Goal: Task Accomplishment & Management: Manage account settings

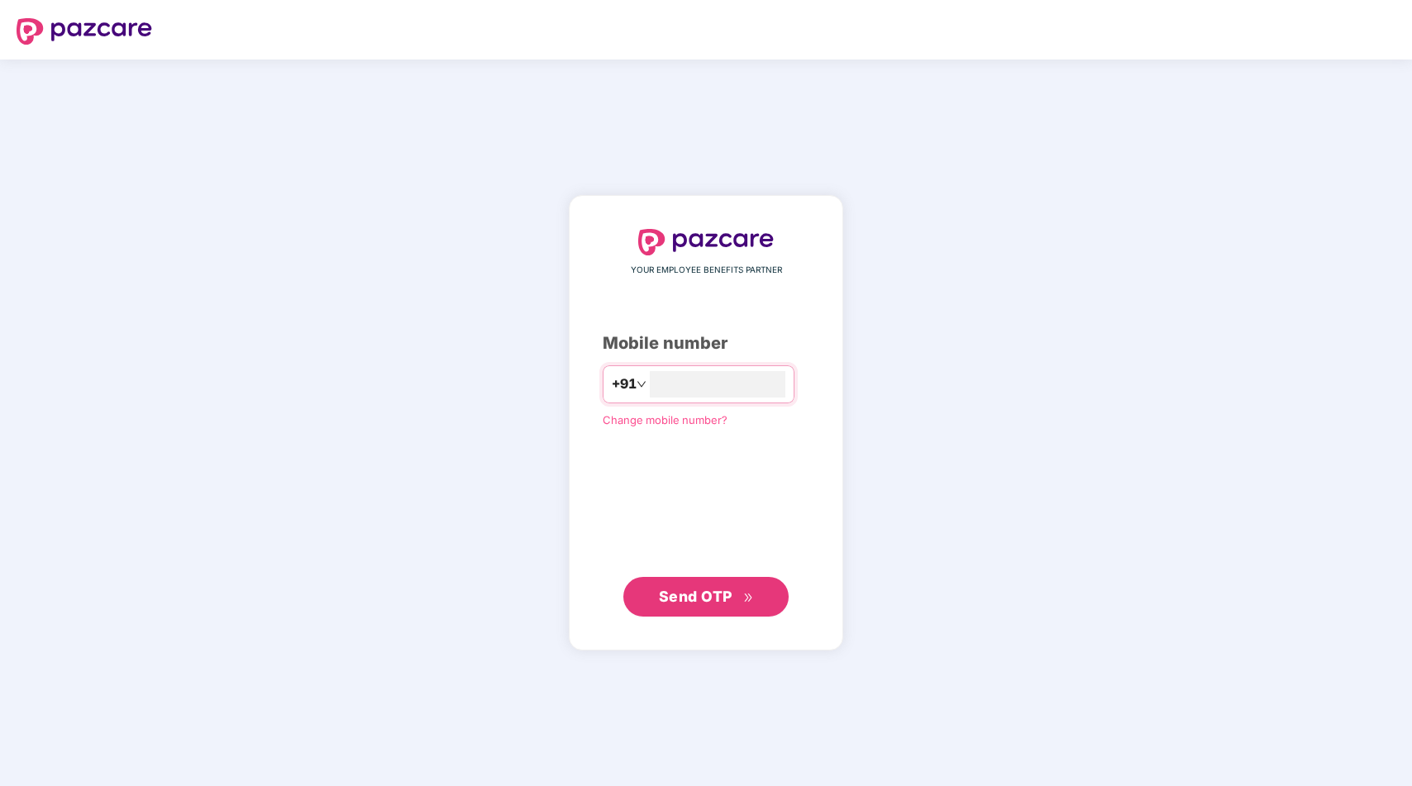
type input "**********"
click at [700, 597] on span "Send OTP" at bounding box center [696, 596] width 74 height 17
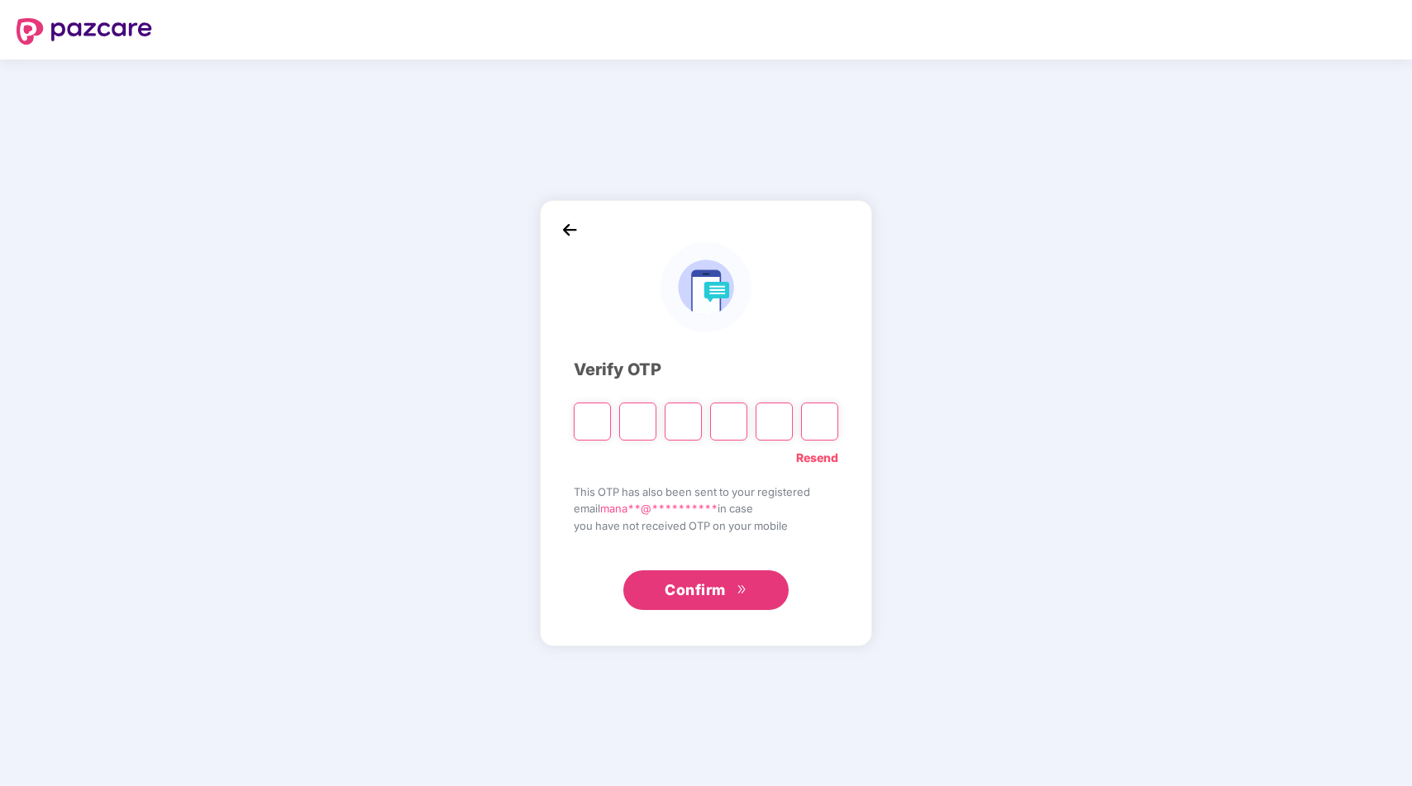
paste input "*"
type input "*"
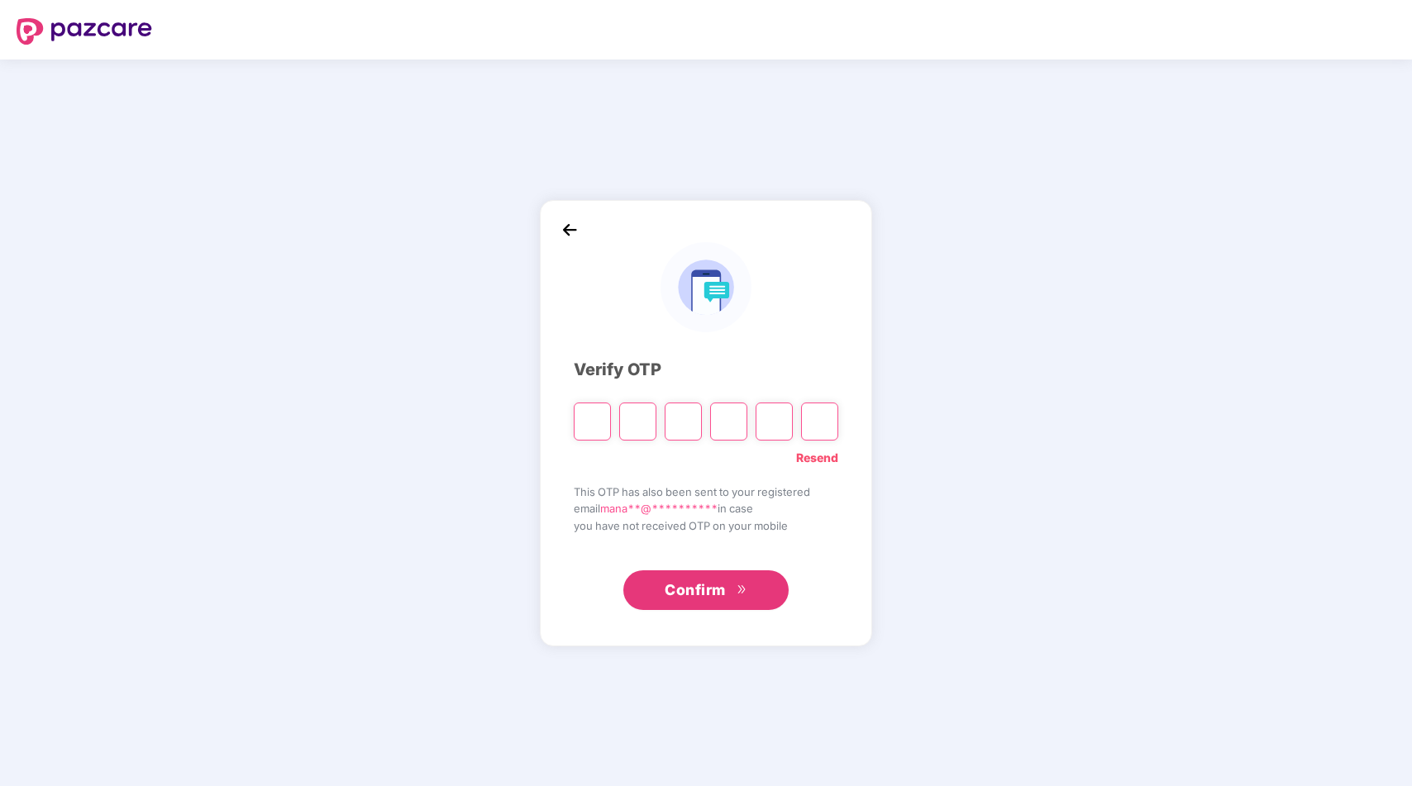
type input "*"
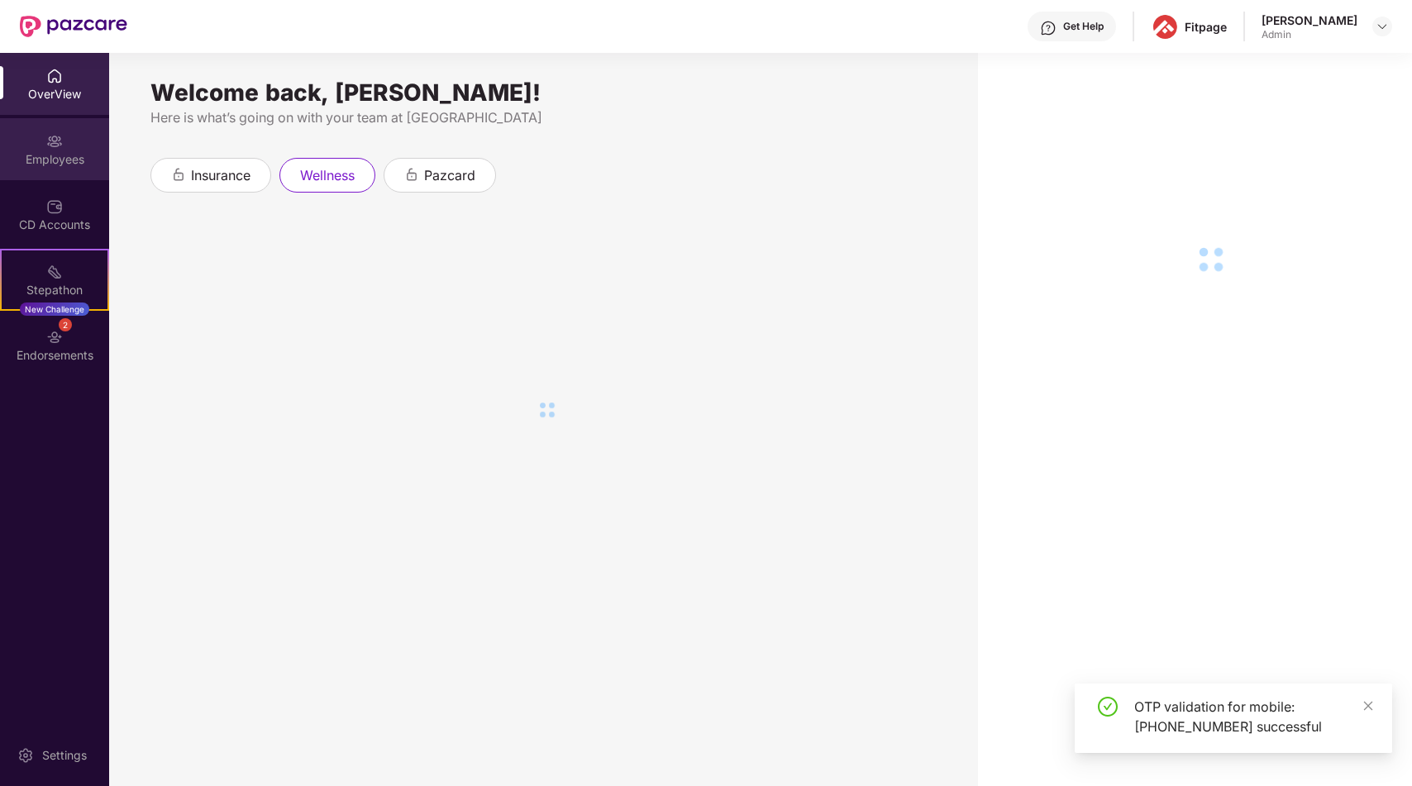
click at [49, 156] on div "Employees" at bounding box center [54, 159] width 109 height 17
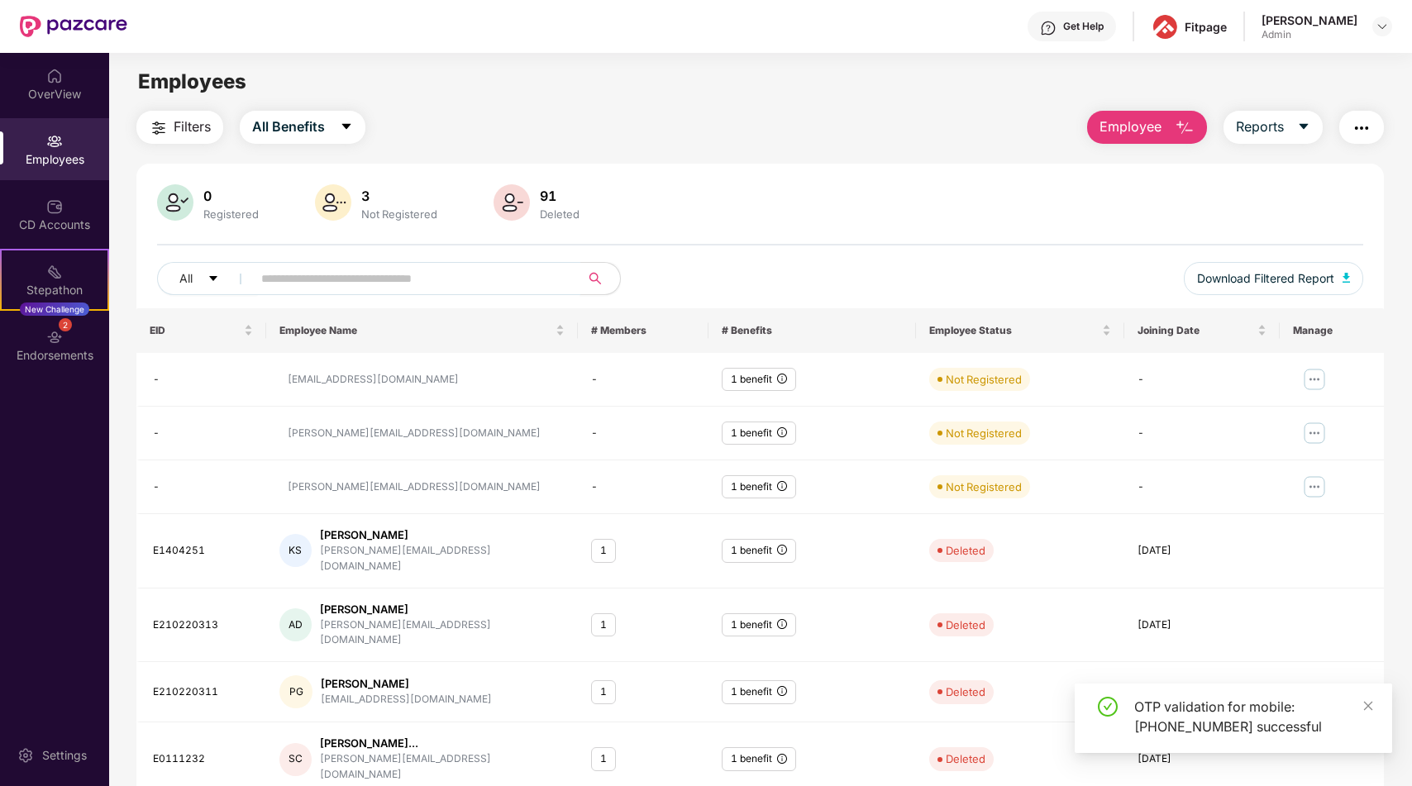
click at [383, 271] on input "text" at bounding box center [409, 278] width 297 height 25
type input "*******"
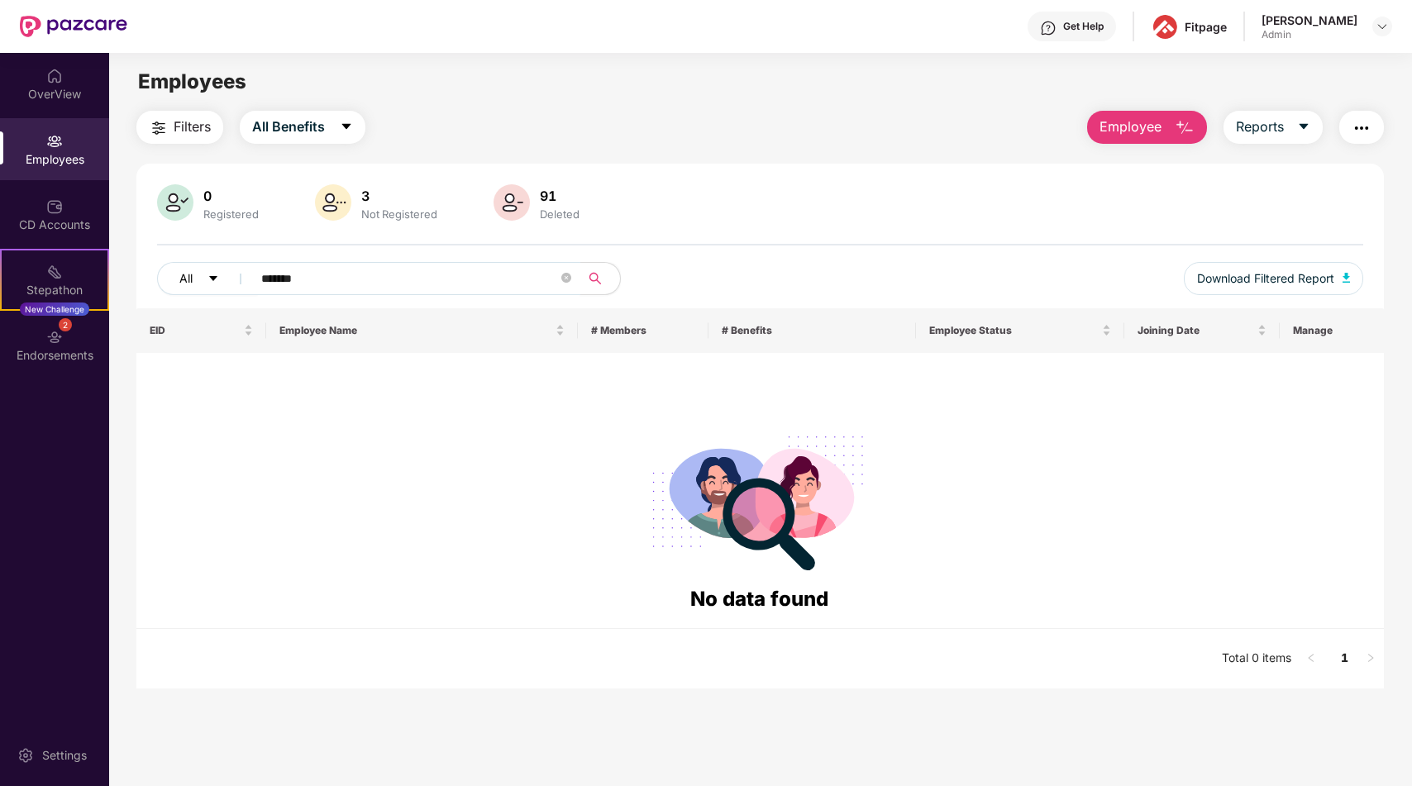
drag, startPoint x: 316, startPoint y: 275, endPoint x: 208, endPoint y: 275, distance: 108.3
click at [210, 275] on div "All *******" at bounding box center [509, 278] width 704 height 33
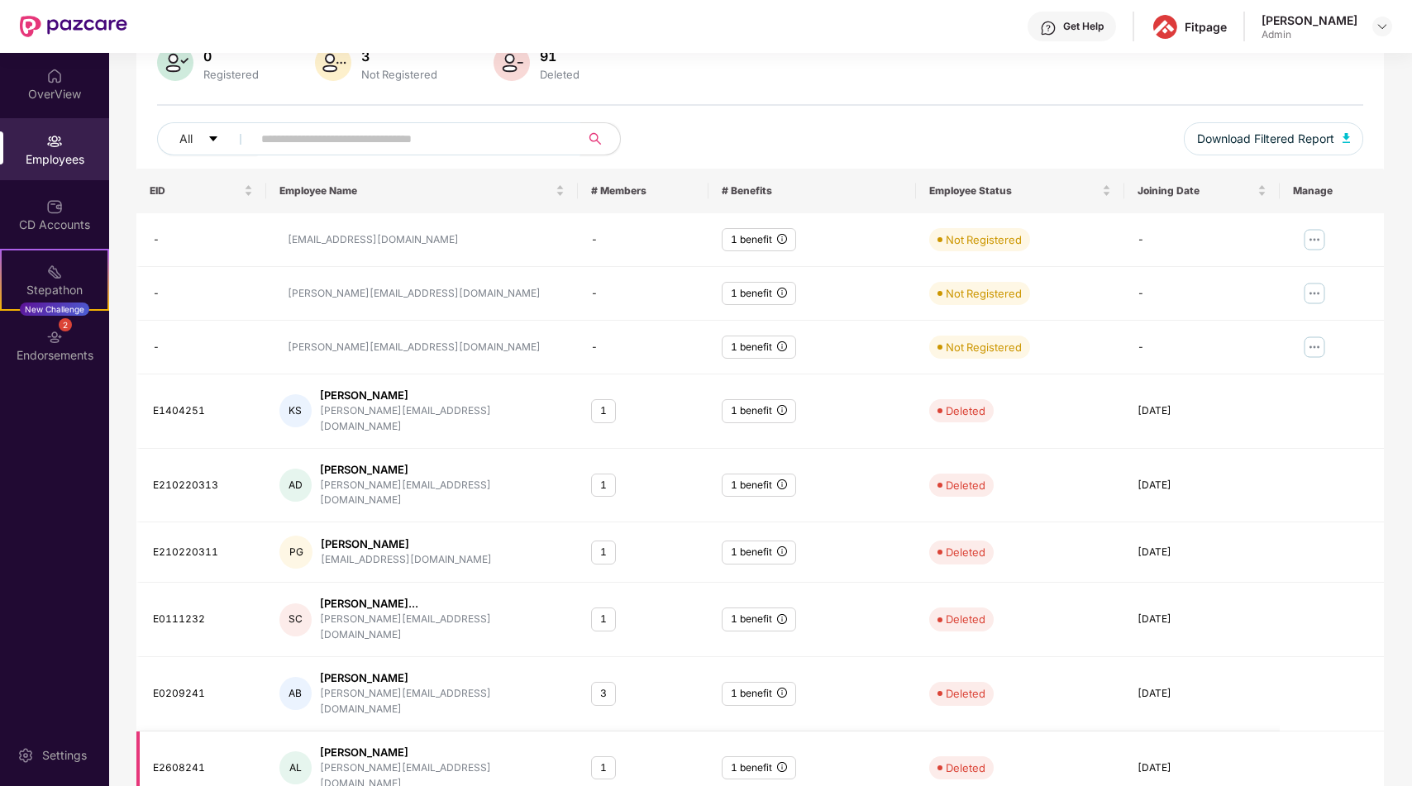
scroll to position [210, 0]
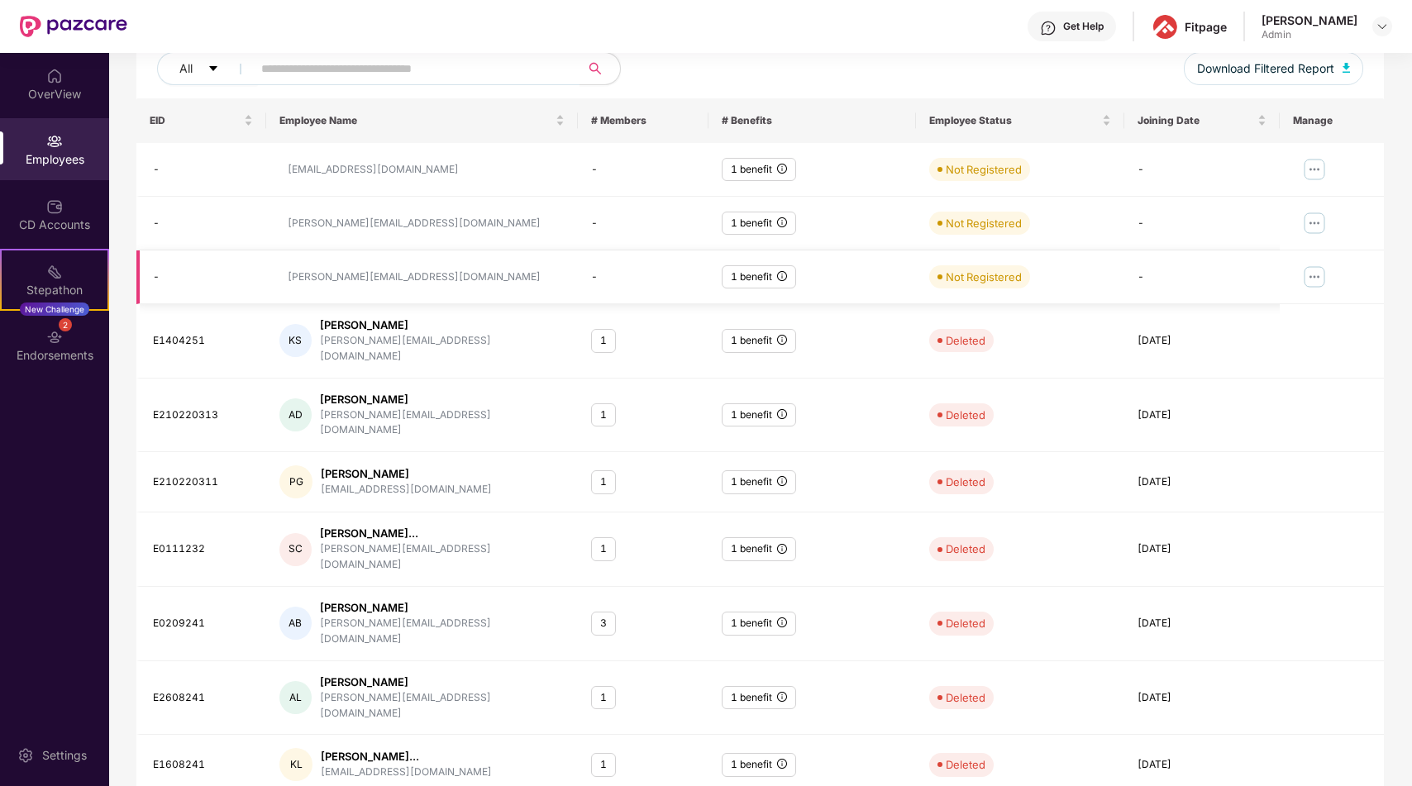
click at [1310, 268] on img at bounding box center [1314, 277] width 26 height 26
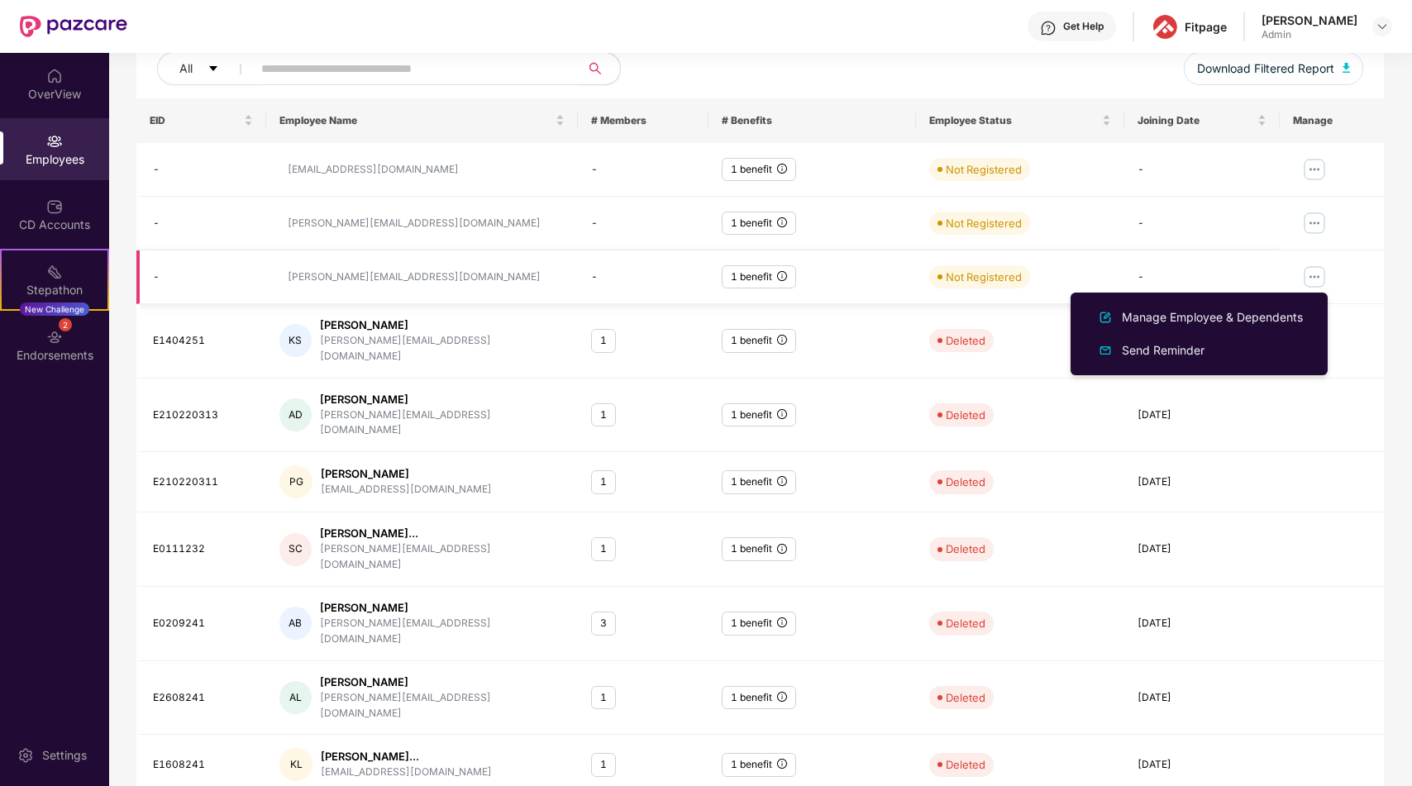
click at [977, 277] on div "Not Registered" at bounding box center [984, 277] width 76 height 17
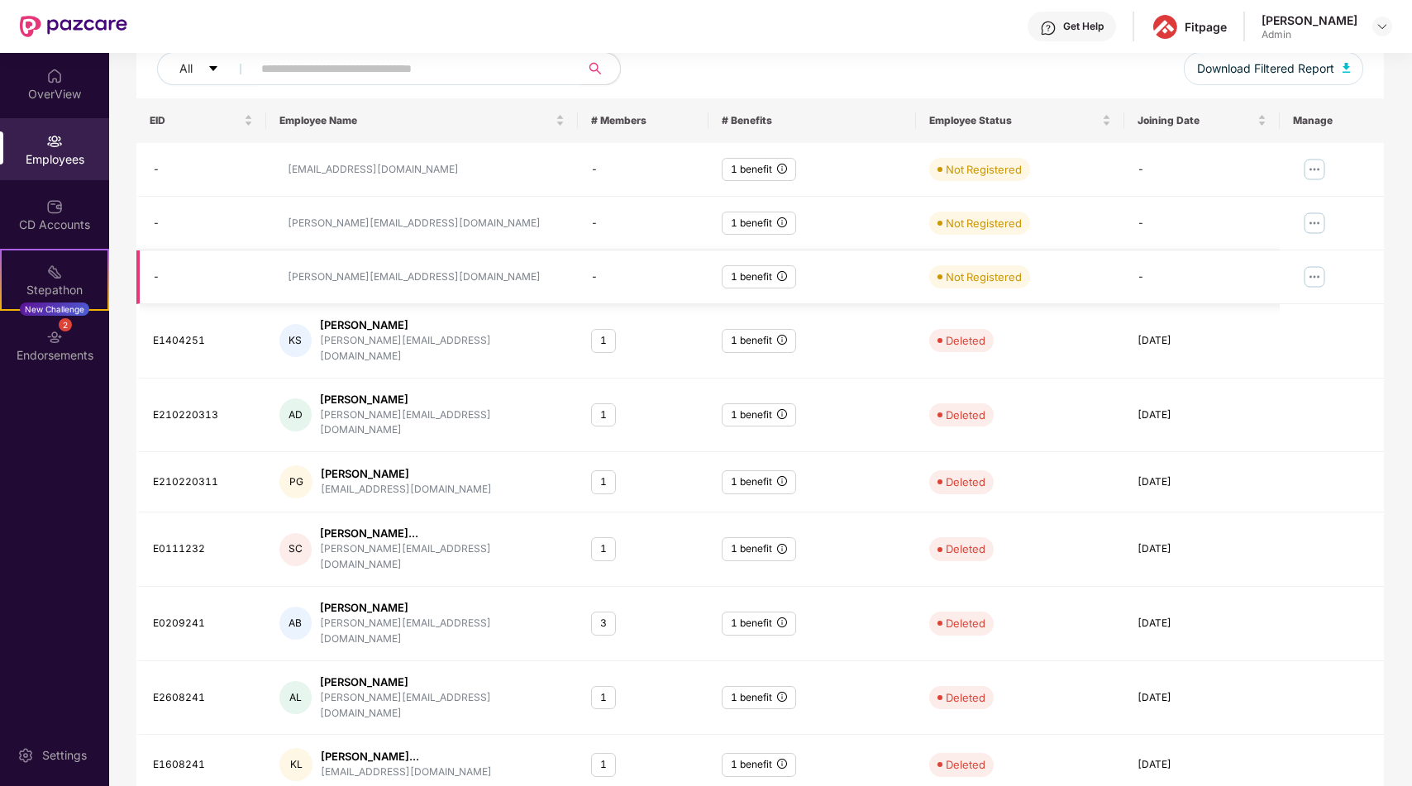
click at [1337, 281] on td at bounding box center [1332, 278] width 104 height 54
click at [1315, 281] on img at bounding box center [1314, 277] width 26 height 26
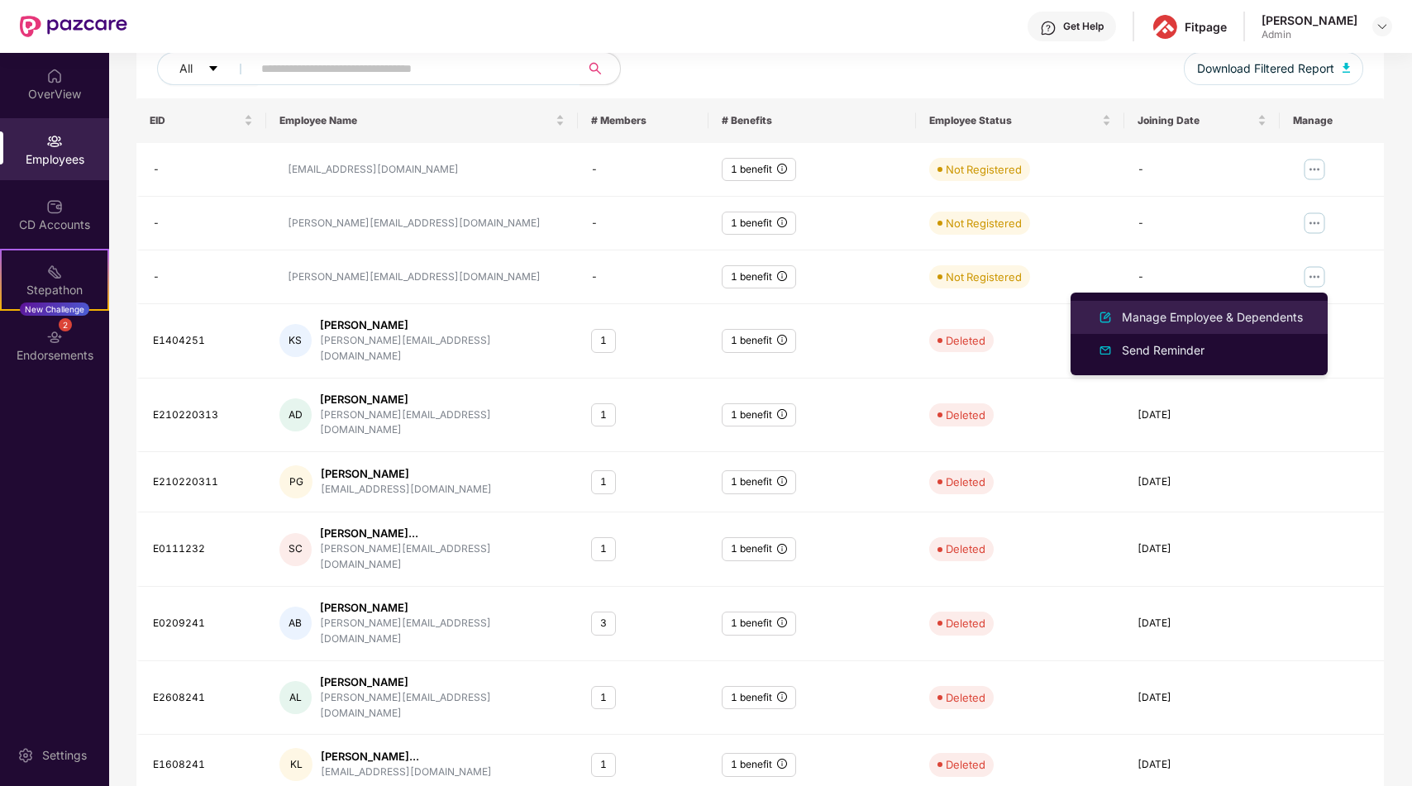
click at [1273, 316] on div "Manage Employee & Dependents" at bounding box center [1213, 317] width 188 height 18
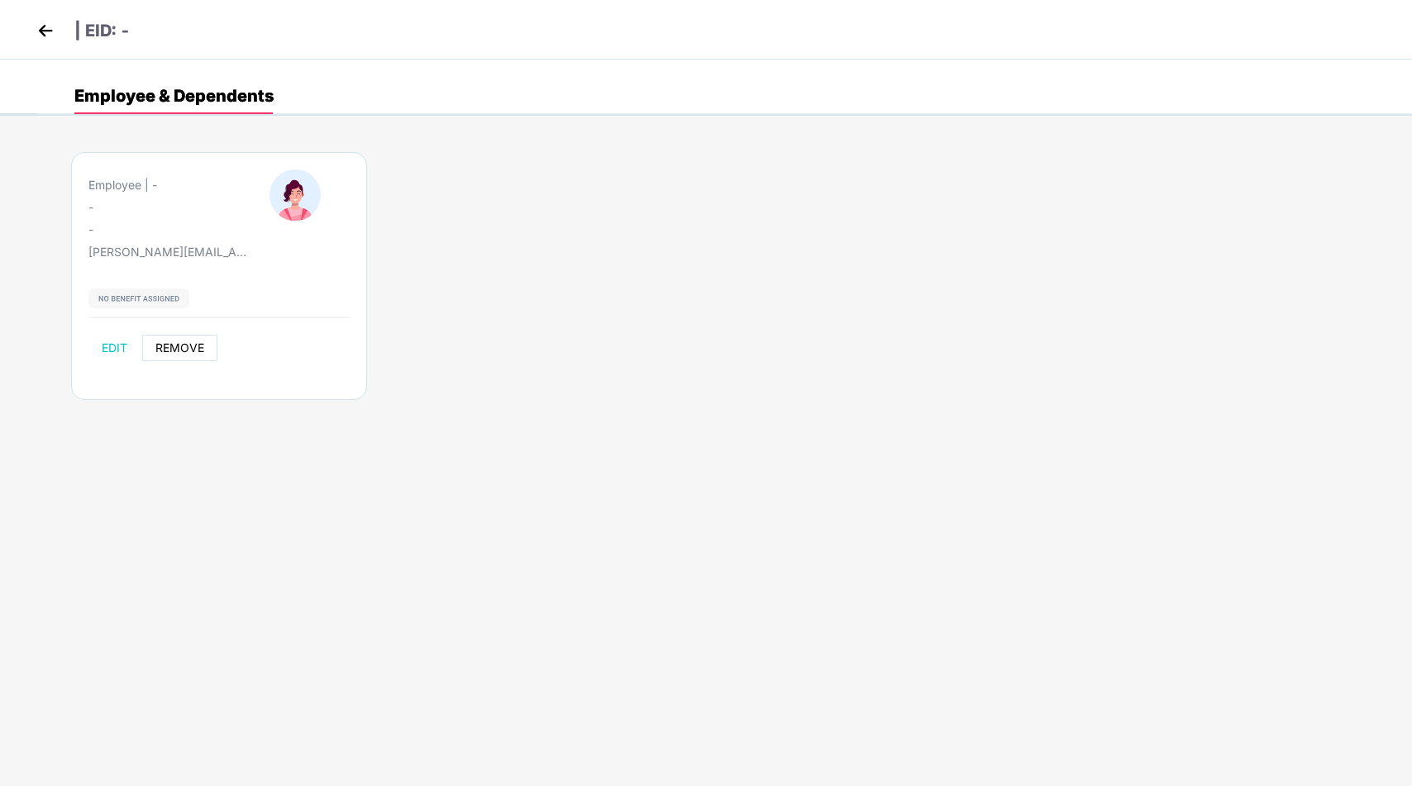
click at [187, 345] on span "REMOVE" at bounding box center [179, 347] width 49 height 13
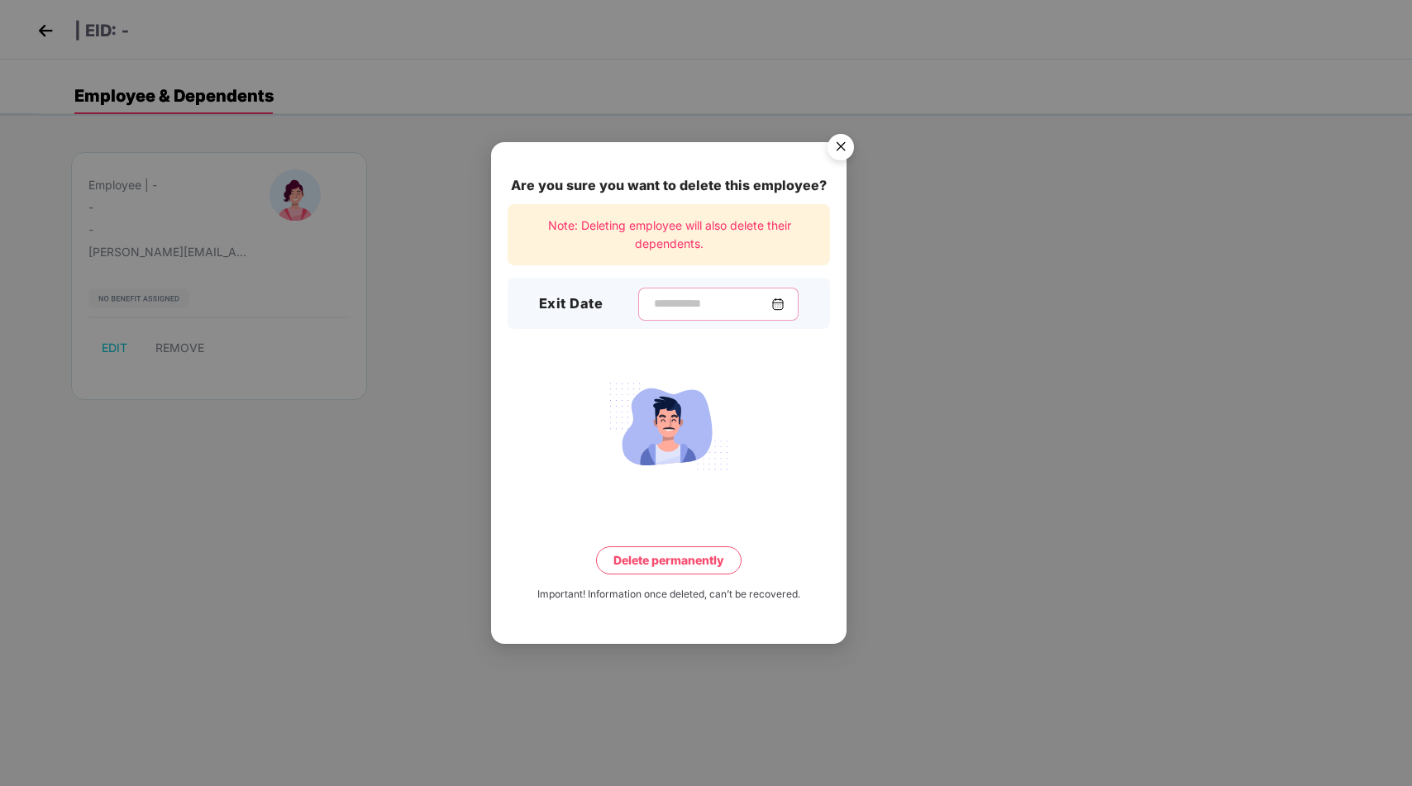
click at [753, 310] on input at bounding box center [711, 303] width 119 height 17
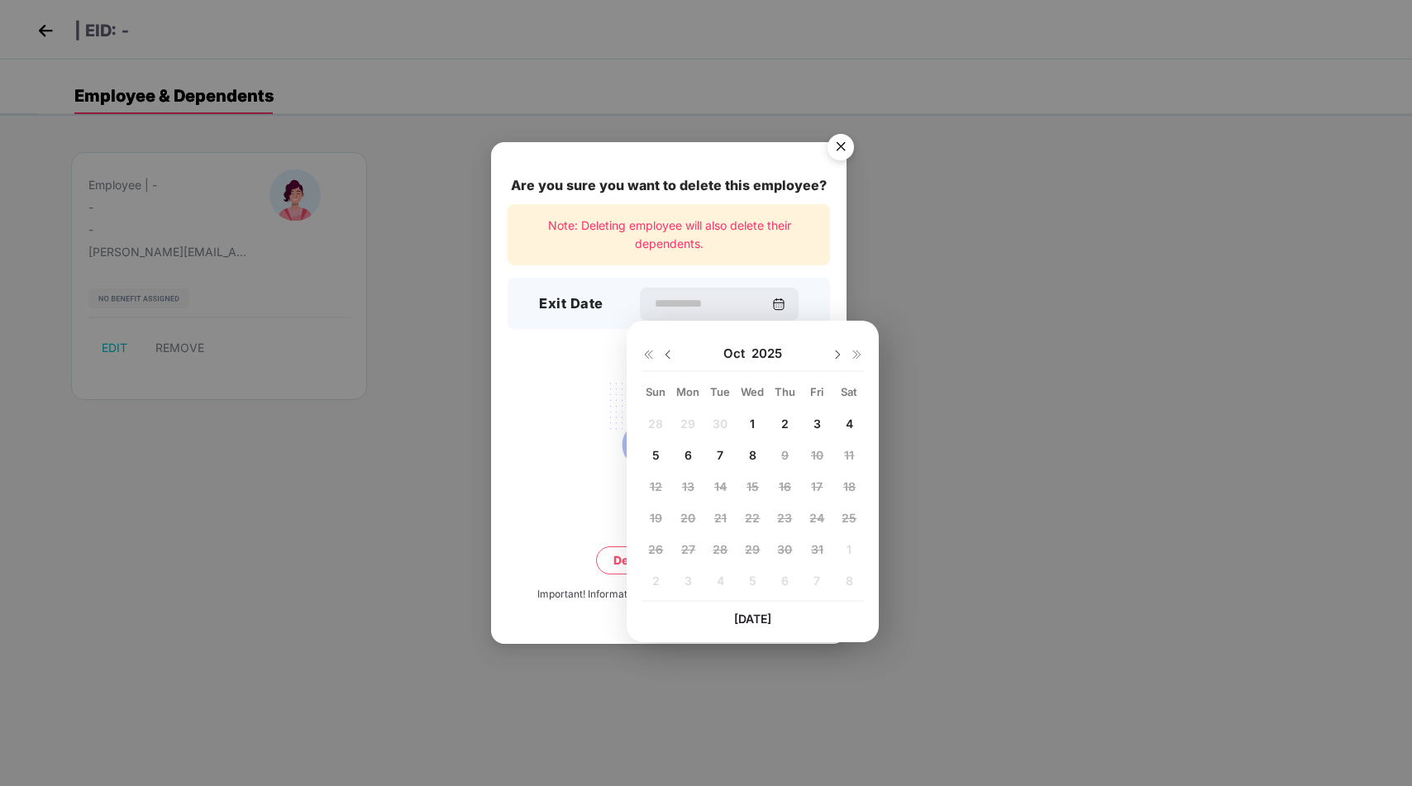
click at [751, 418] on span "1" at bounding box center [752, 424] width 5 height 14
type input "**********"
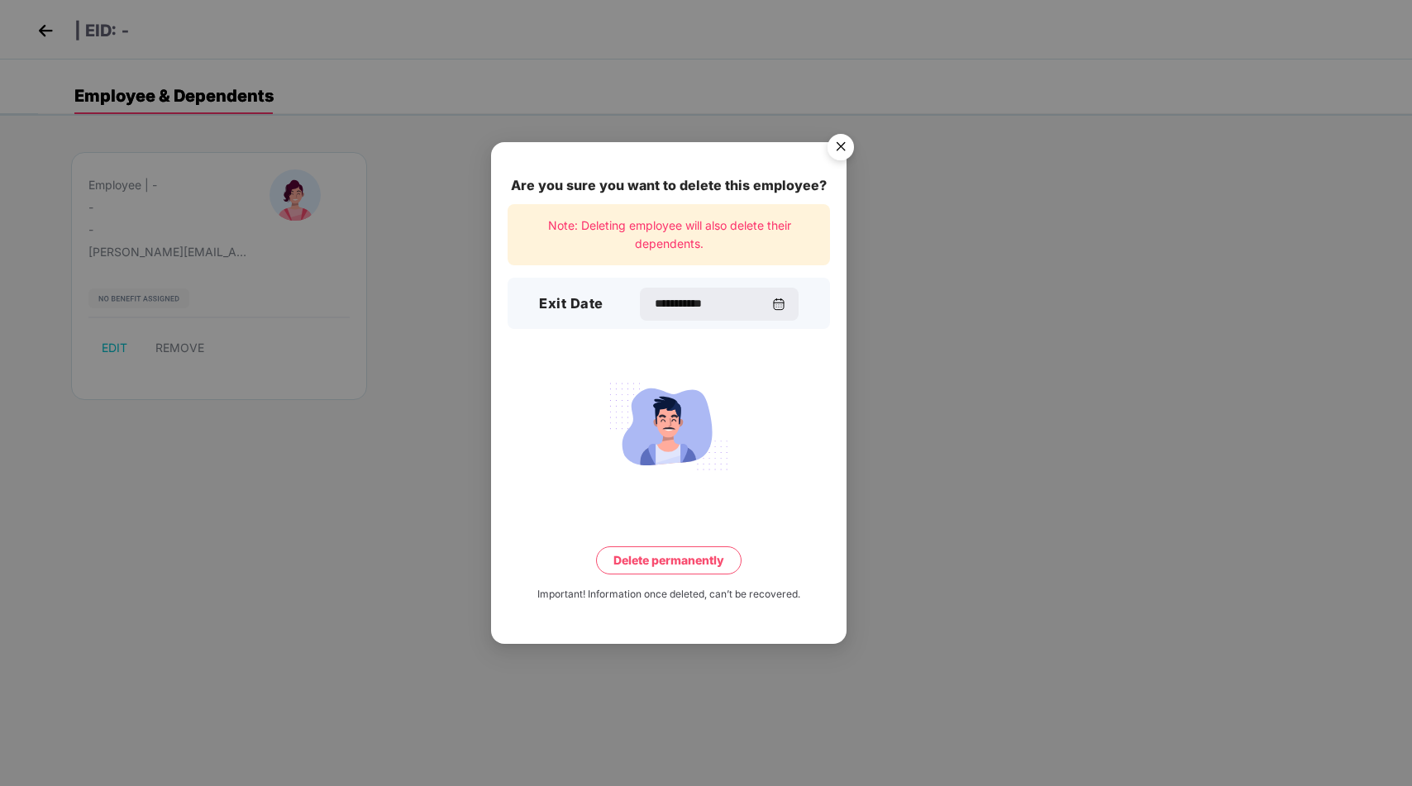
click at [663, 562] on button "Delete permanently" at bounding box center [669, 561] width 146 height 28
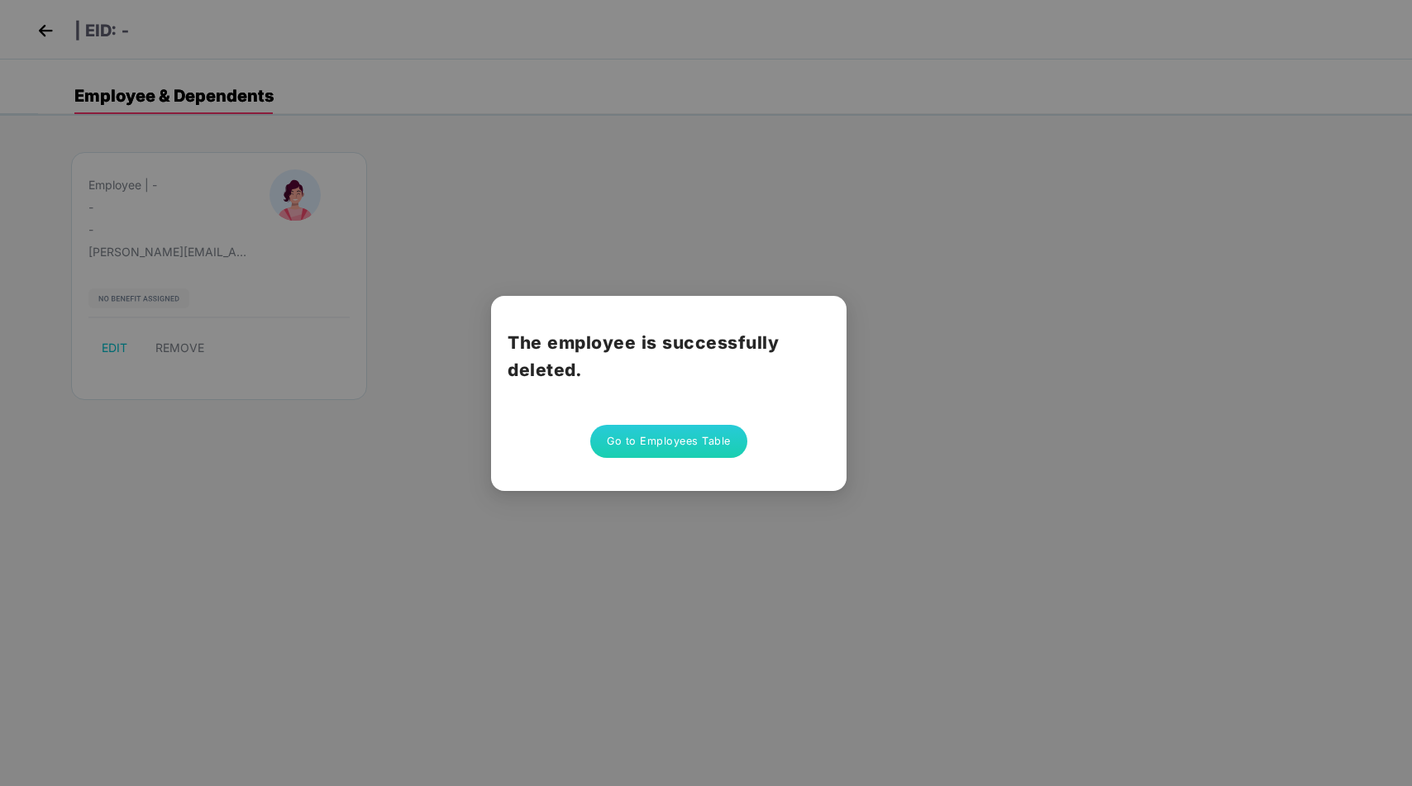
click at [676, 445] on button "Go to Employees Table" at bounding box center [668, 441] width 157 height 33
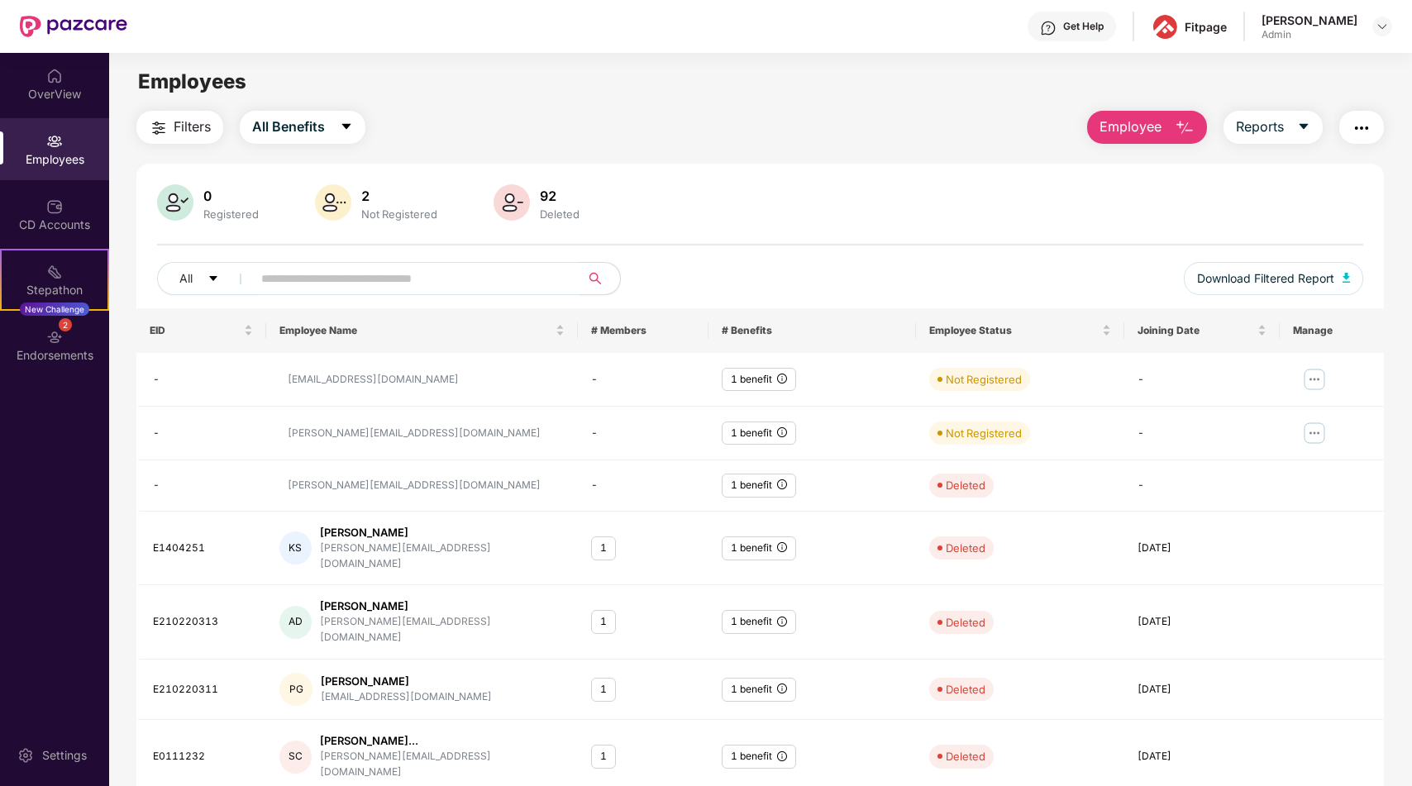
click at [551, 203] on div "92" at bounding box center [560, 196] width 46 height 17
click at [215, 208] on div "Registered" at bounding box center [231, 214] width 62 height 13
